Goal: Find specific page/section: Find specific page/section

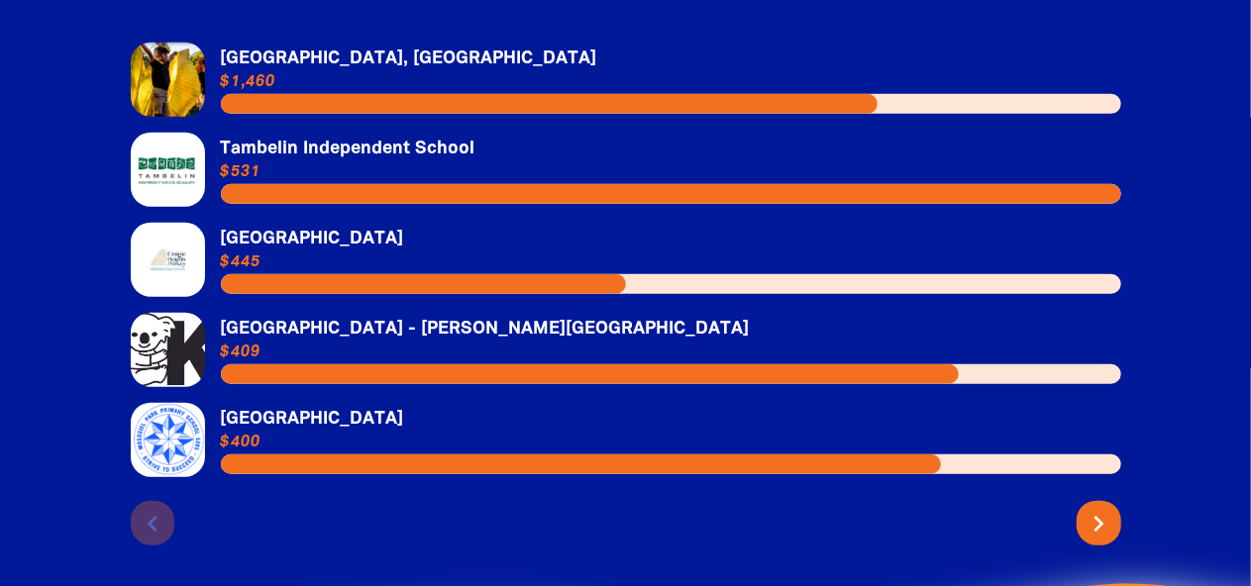
scroll to position [4374, 0]
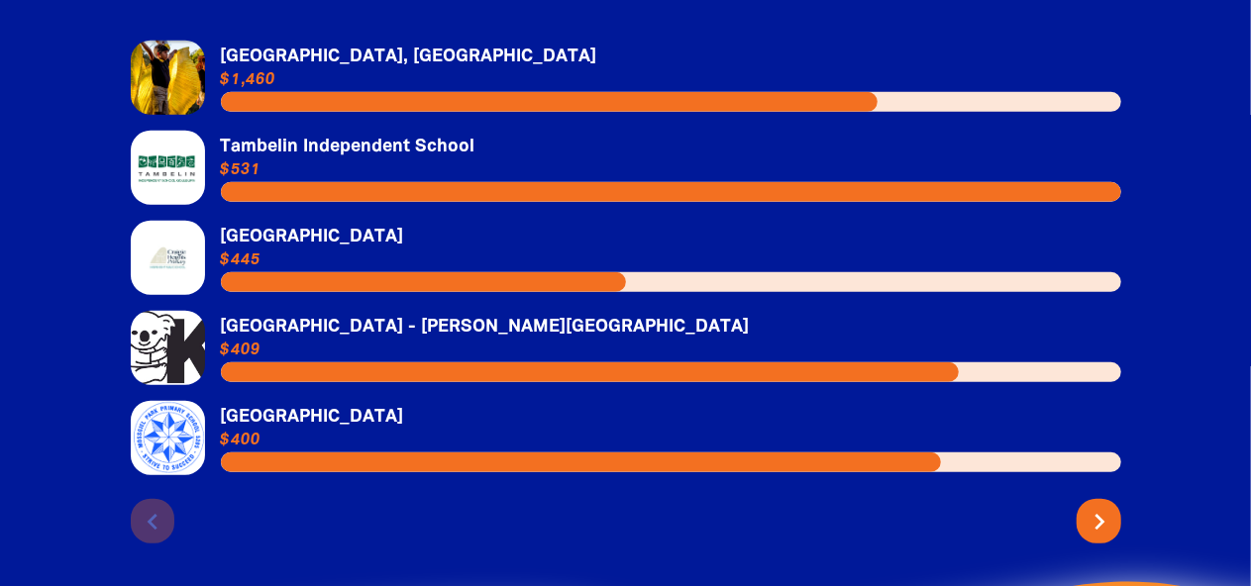
click at [1095, 506] on icon "chevron_right" at bounding box center [1100, 522] width 32 height 32
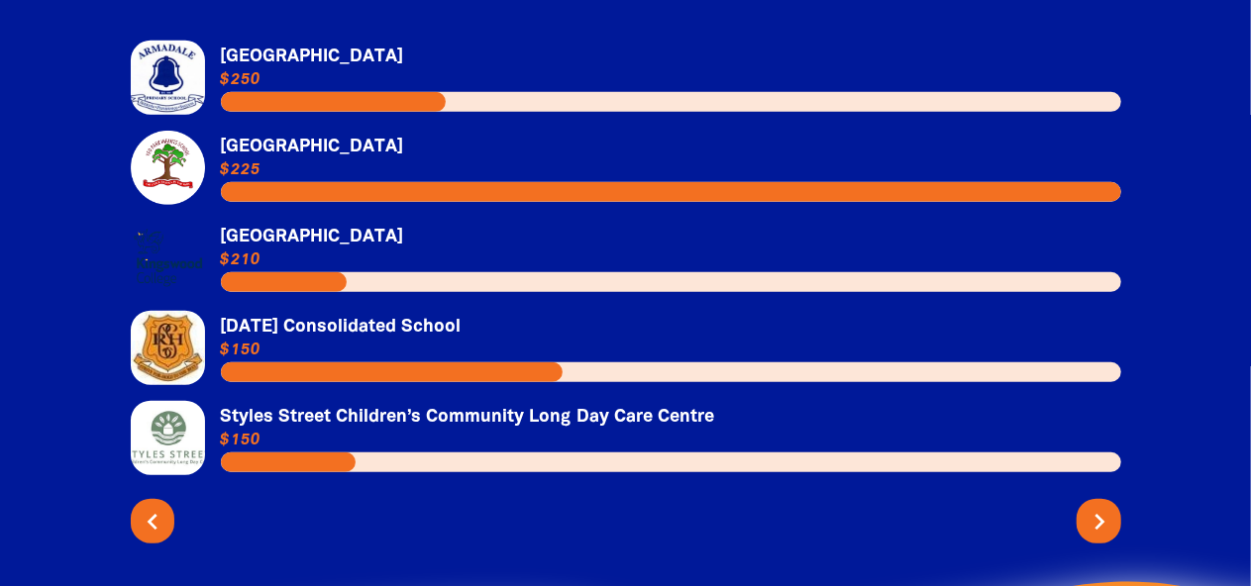
click at [1095, 506] on icon "chevron_right" at bounding box center [1100, 522] width 32 height 32
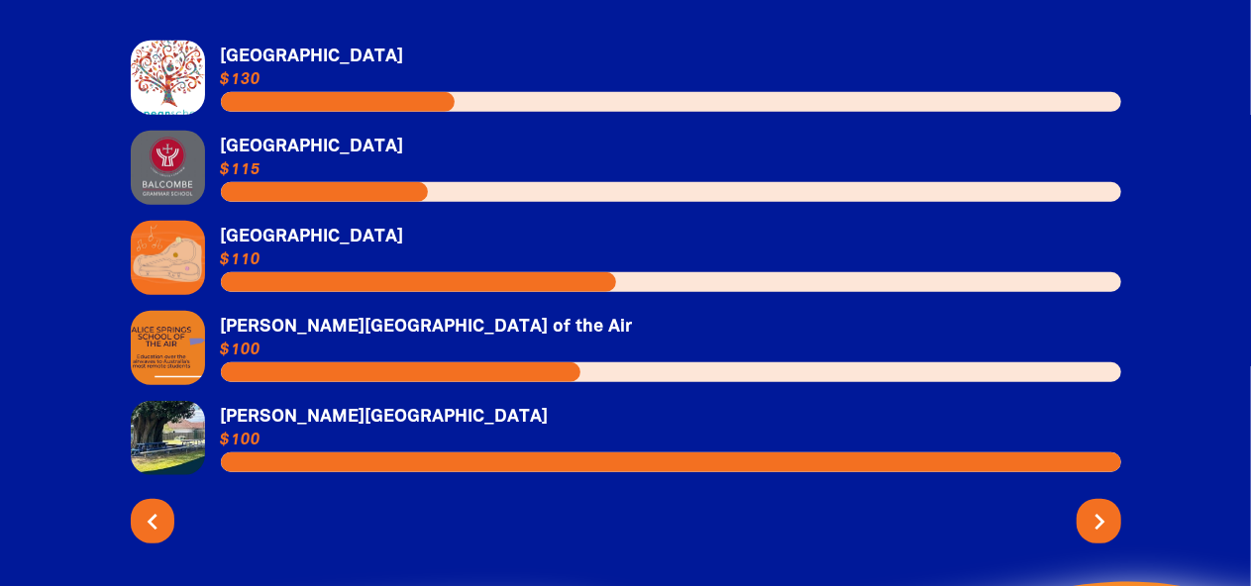
click at [1095, 506] on icon "chevron_right" at bounding box center [1100, 522] width 32 height 32
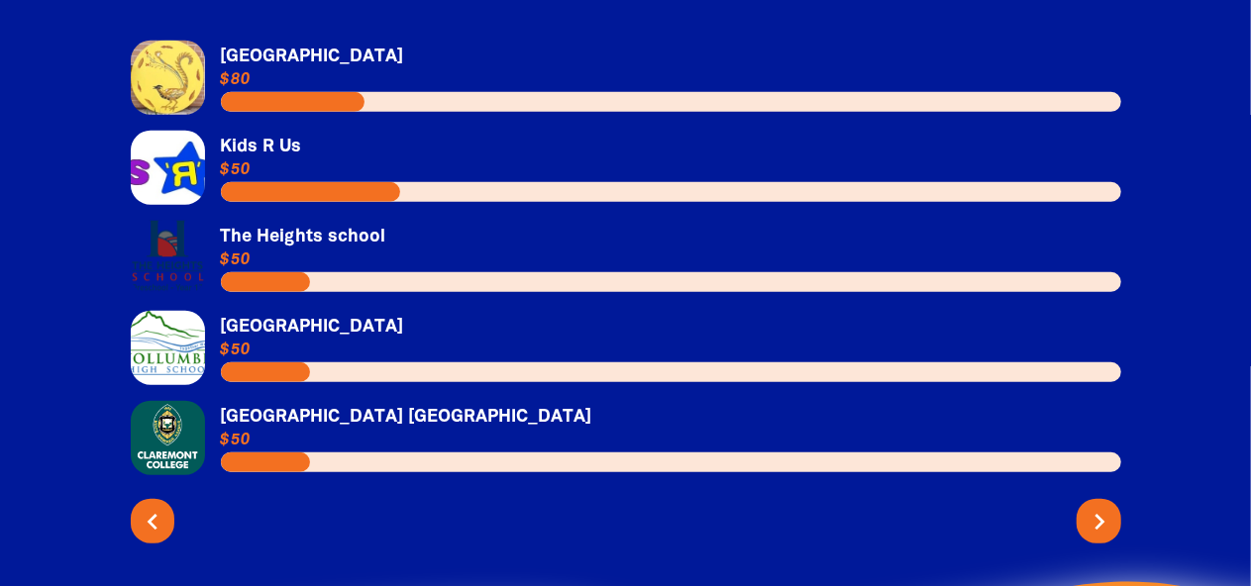
click at [1095, 506] on icon "chevron_right" at bounding box center [1100, 522] width 32 height 32
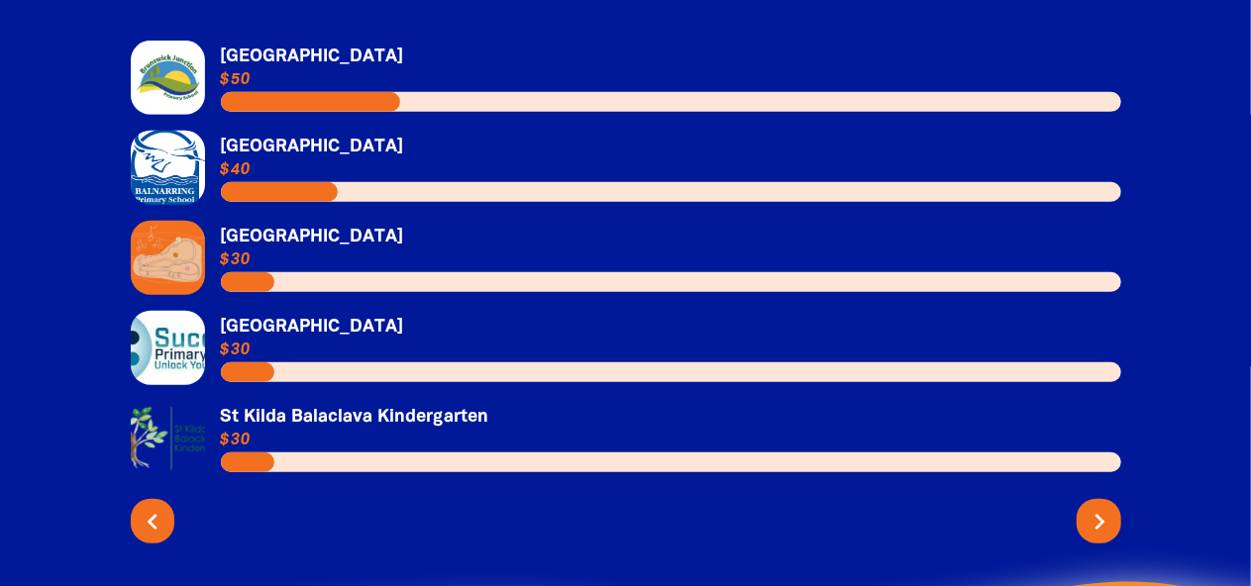
click at [1095, 506] on icon "chevron_right" at bounding box center [1100, 522] width 32 height 32
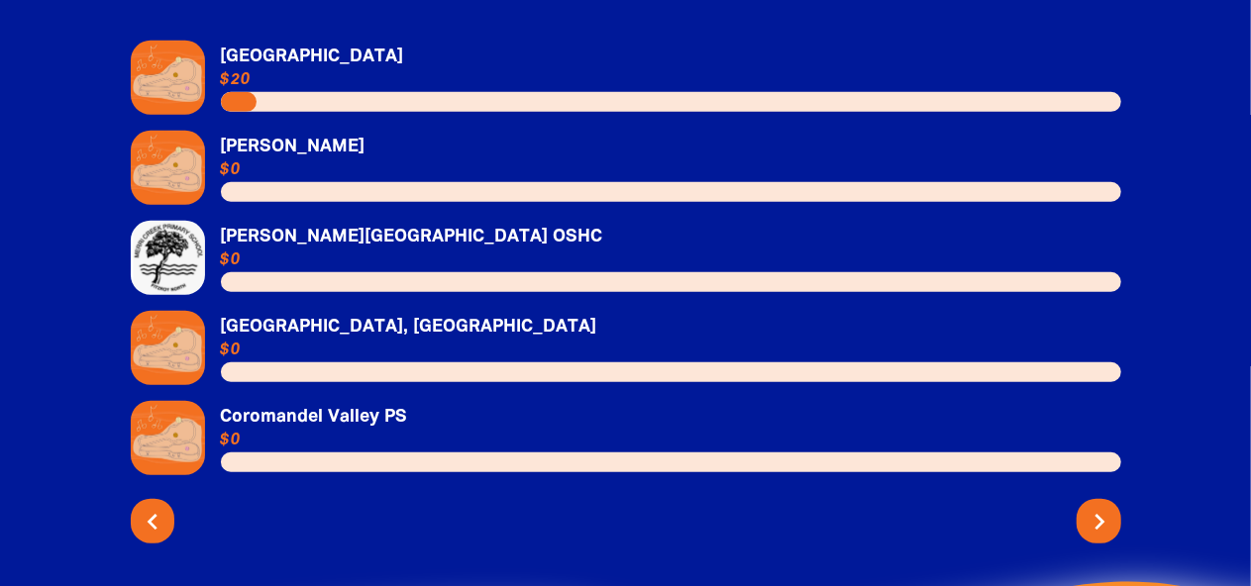
click at [1095, 506] on icon "chevron_right" at bounding box center [1100, 522] width 32 height 32
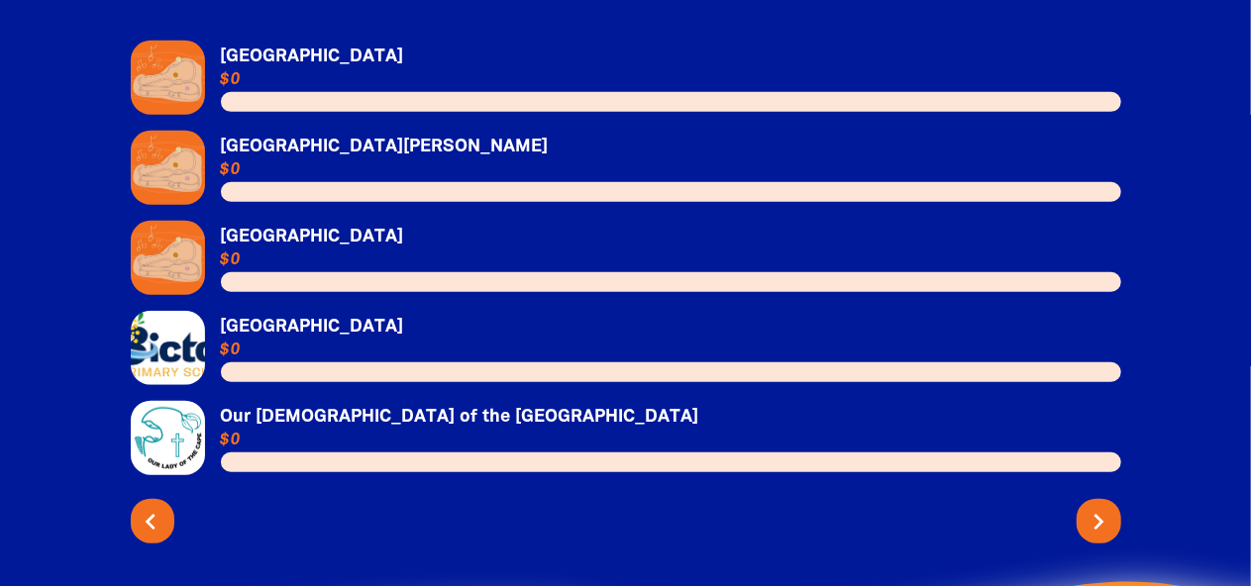
click at [149, 506] on icon "chevron_left" at bounding box center [151, 522] width 32 height 32
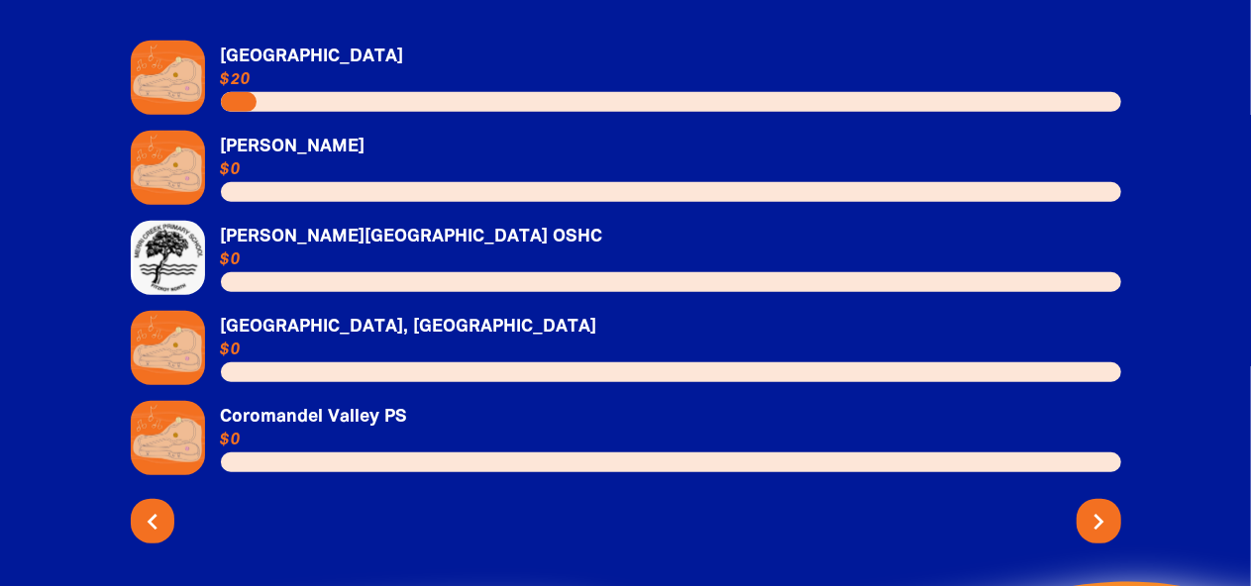
click at [317, 131] on link "Link to [PERSON_NAME]" at bounding box center [626, 168] width 990 height 74
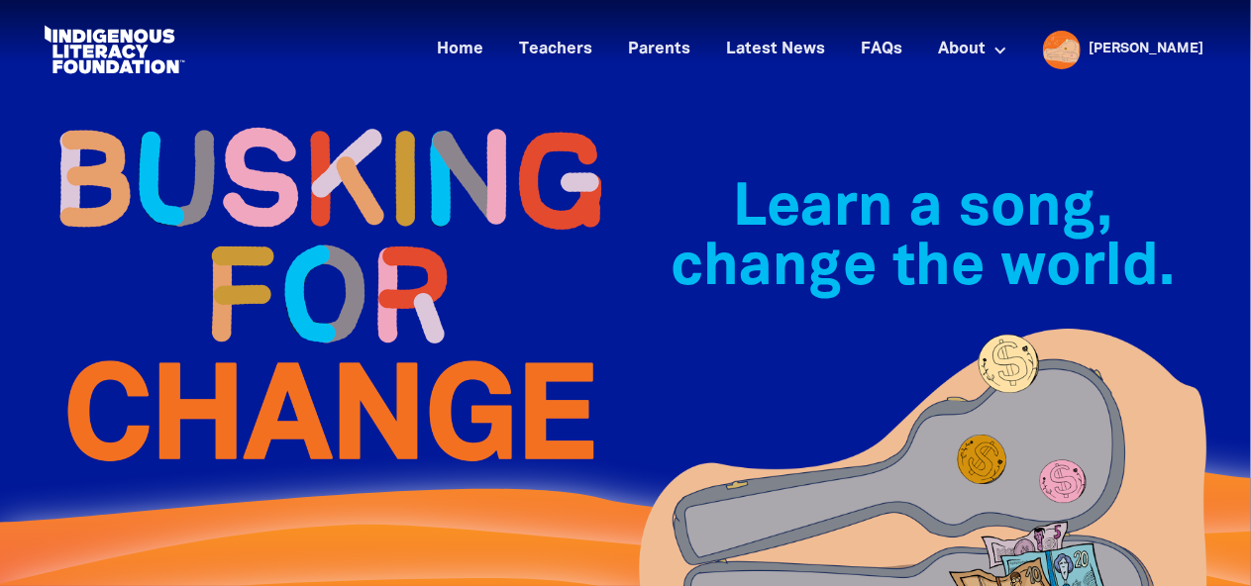
click at [505, 236] on img at bounding box center [329, 294] width 594 height 430
